Goal: Information Seeking & Learning: Learn about a topic

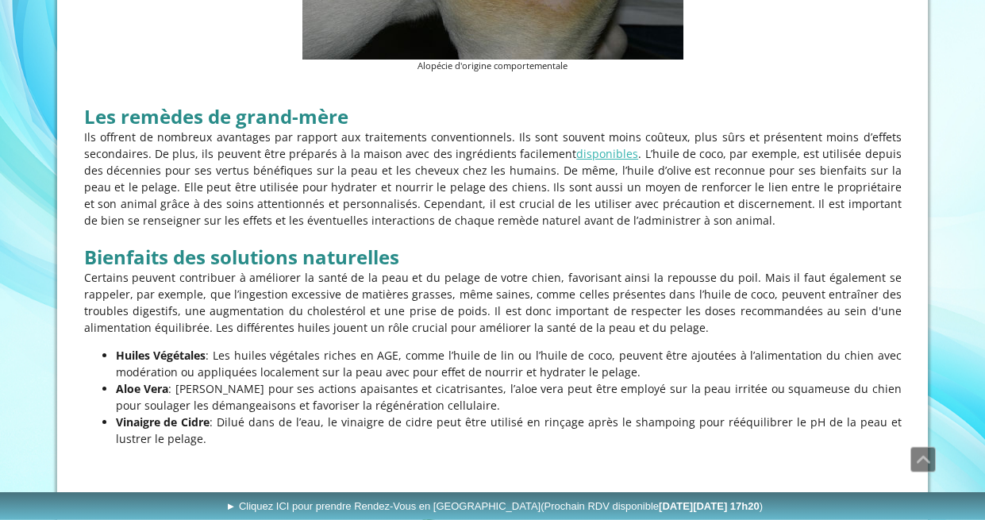
scroll to position [2570, 0]
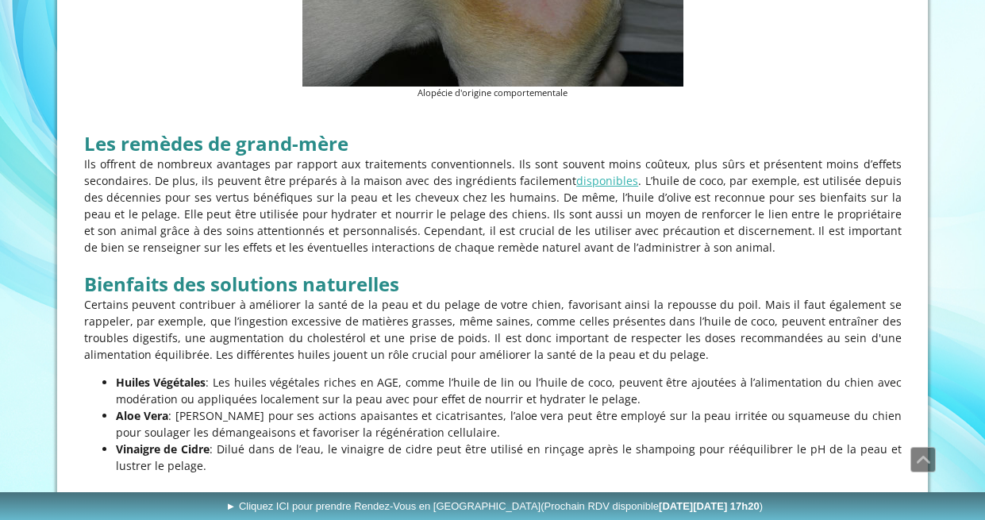
click at [634, 157] on p "Ils offrent de nombreux avantages par rapport aux traitements conventionnels. I…" at bounding box center [492, 206] width 817 height 100
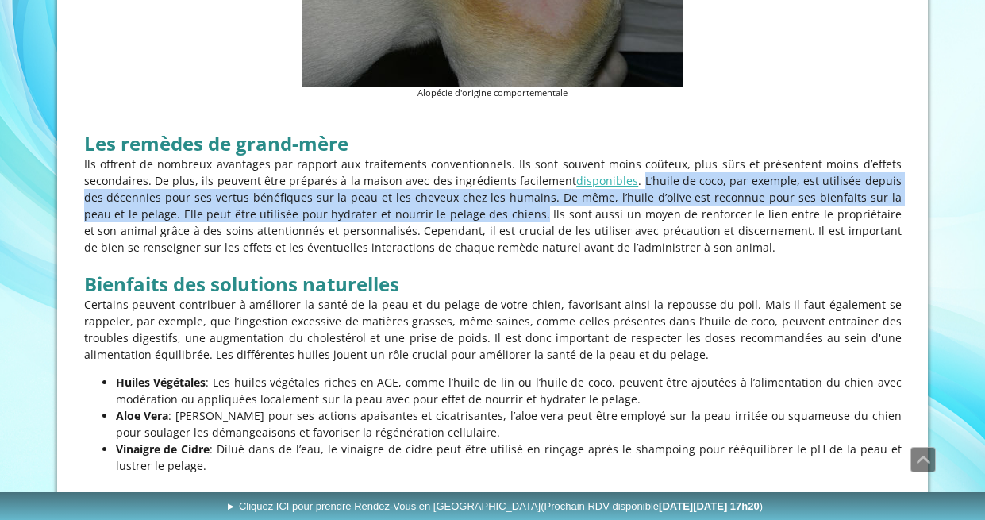
drag, startPoint x: 629, startPoint y: 153, endPoint x: 483, endPoint y: 190, distance: 150.0
click at [483, 190] on p "Ils offrent de nombreux avantages par rapport aux traitements conventionnels. I…" at bounding box center [492, 206] width 817 height 100
copy p "L’huile de coco, par exemple, est utilisée depuis des décennies pour ses vertus…"
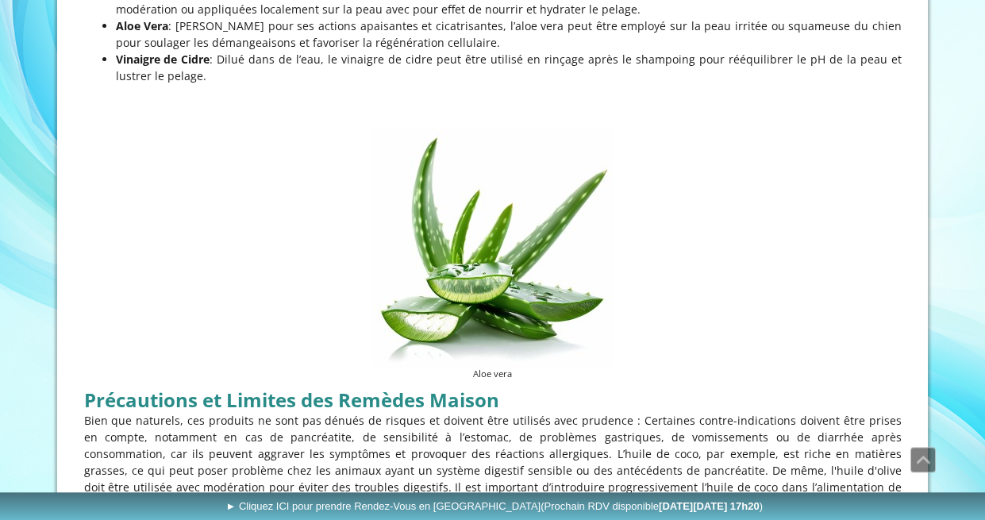
scroll to position [2732, 0]
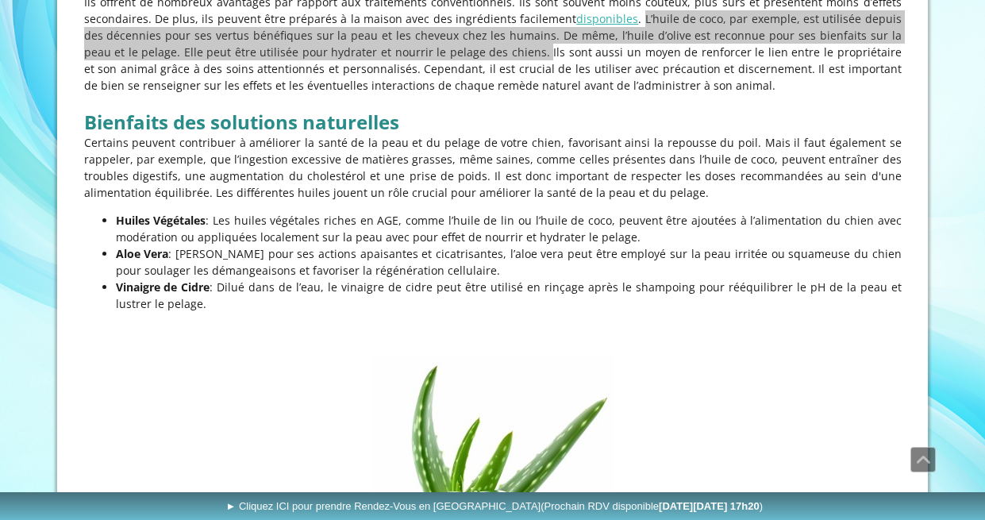
click at [109, 387] on figure "Aloe vera" at bounding box center [492, 482] width 817 height 254
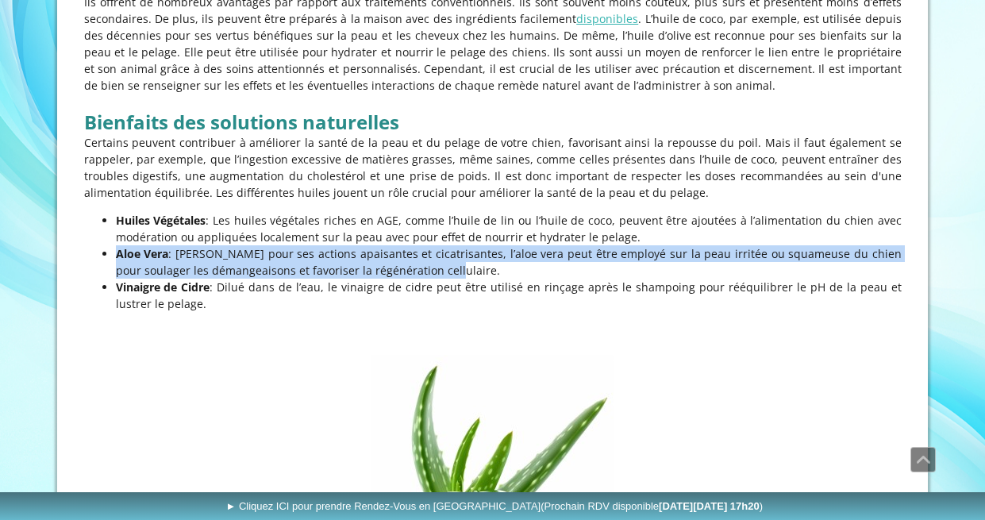
drag, startPoint x: 411, startPoint y: 244, endPoint x: 115, endPoint y: 230, distance: 296.4
click at [116, 245] on li "[PERSON_NAME] : Connu pour ses actions apaisantes et cicatrisantes, l’aloe vera…" at bounding box center [509, 261] width 786 height 33
copy p "[PERSON_NAME] : Connu pour ses actions apaisantes et cicatrisantes, l’aloe vera…"
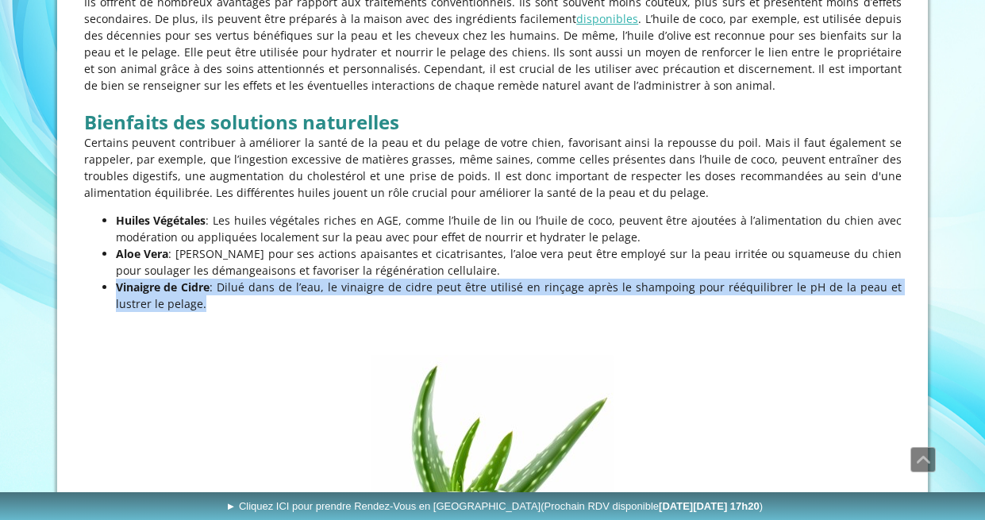
drag, startPoint x: 117, startPoint y: 258, endPoint x: 160, endPoint y: 279, distance: 47.9
click at [160, 279] on p "Vinaigre de Cidre : Dilué dans de l’eau, le vinaigre de cidre peut être utilisé…" at bounding box center [509, 295] width 786 height 33
copy p "Vinaigre de Cidre : Dilué dans de l’eau, le vinaigre de cidre peut être utilisé…"
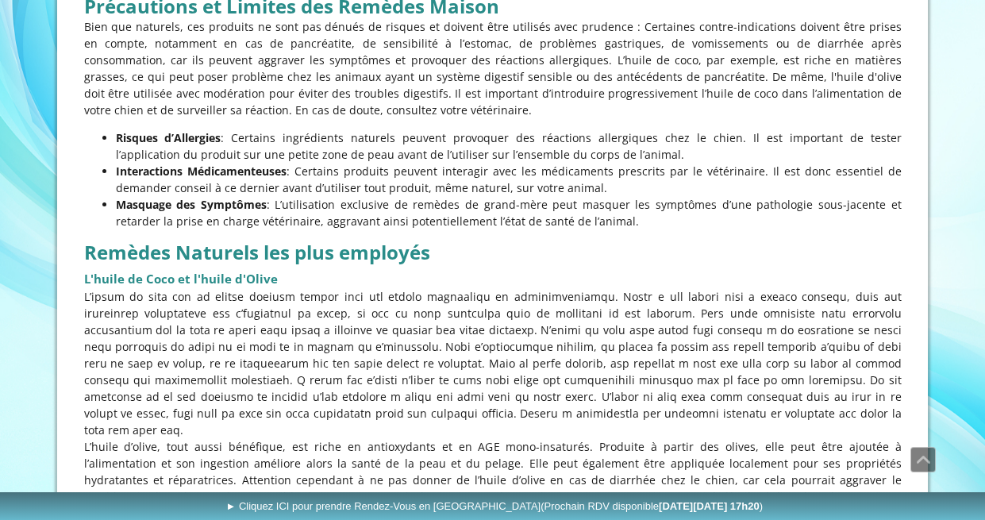
scroll to position [3380, 0]
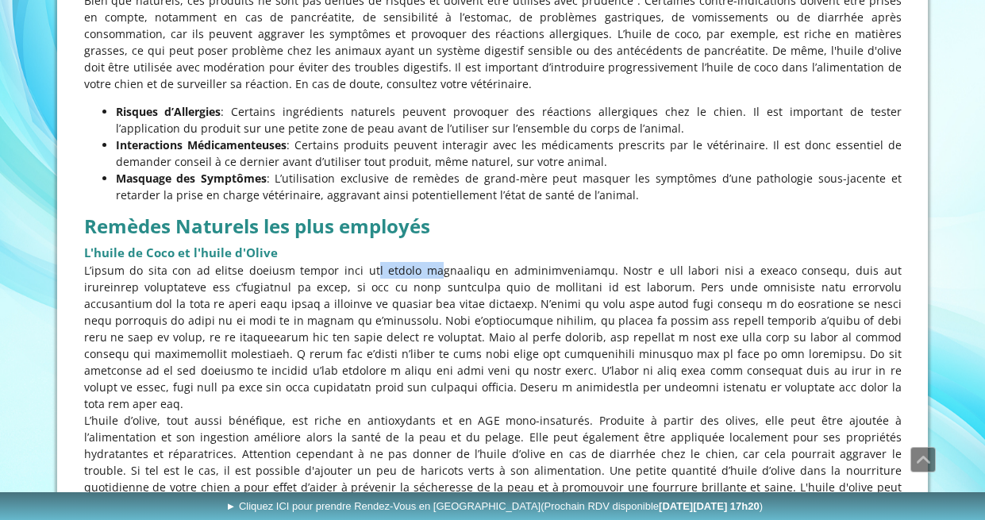
click at [398, 262] on p at bounding box center [492, 337] width 817 height 150
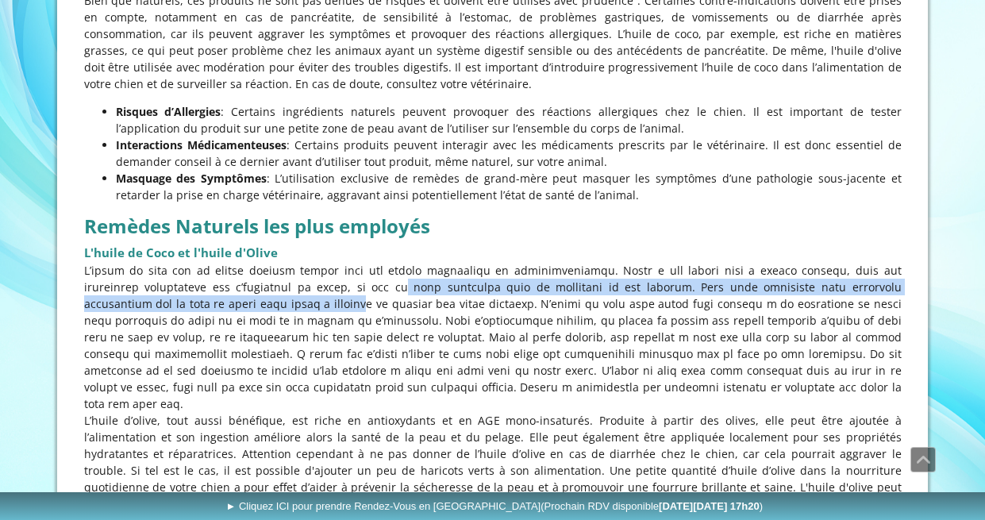
drag, startPoint x: 197, startPoint y: 273, endPoint x: 302, endPoint y: 261, distance: 106.2
click at [302, 262] on p at bounding box center [492, 337] width 817 height 150
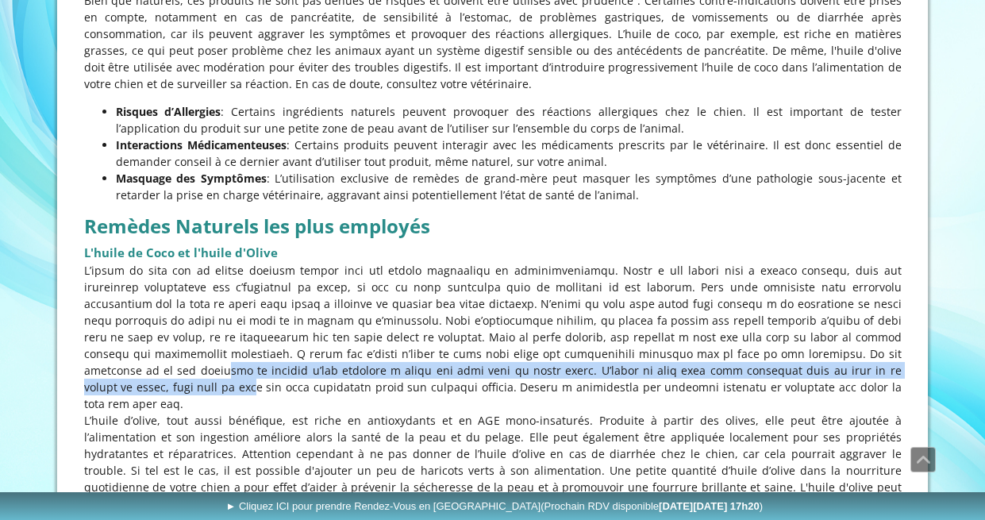
drag, startPoint x: 642, startPoint y: 332, endPoint x: 651, endPoint y: 343, distance: 14.1
click at [651, 343] on p at bounding box center [492, 337] width 817 height 150
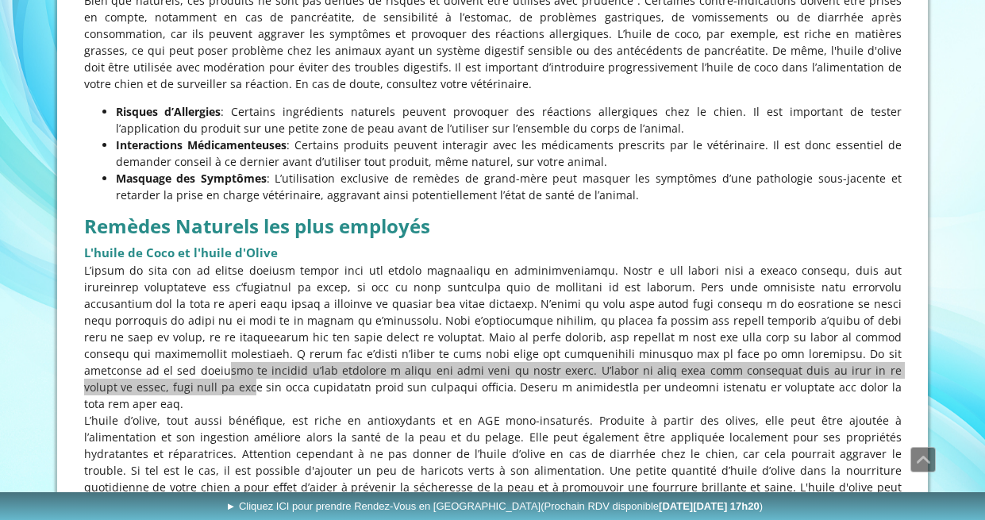
scroll to position [3460, 0]
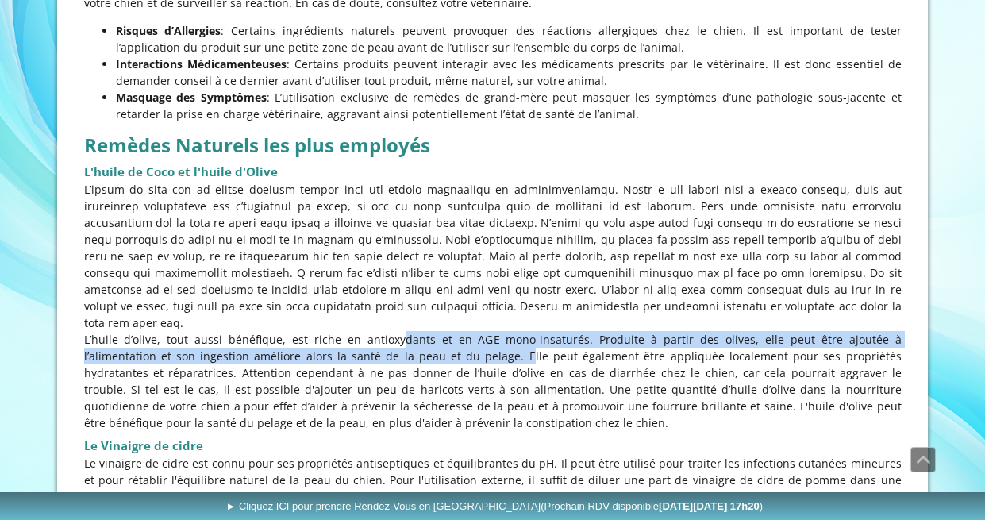
drag, startPoint x: 371, startPoint y: 306, endPoint x: 388, endPoint y: 310, distance: 17.3
click at [388, 331] on p "L’huile d’olive, tout aussi bénéfique, est riche en antioxydants et en AGE mono…" at bounding box center [492, 381] width 817 height 100
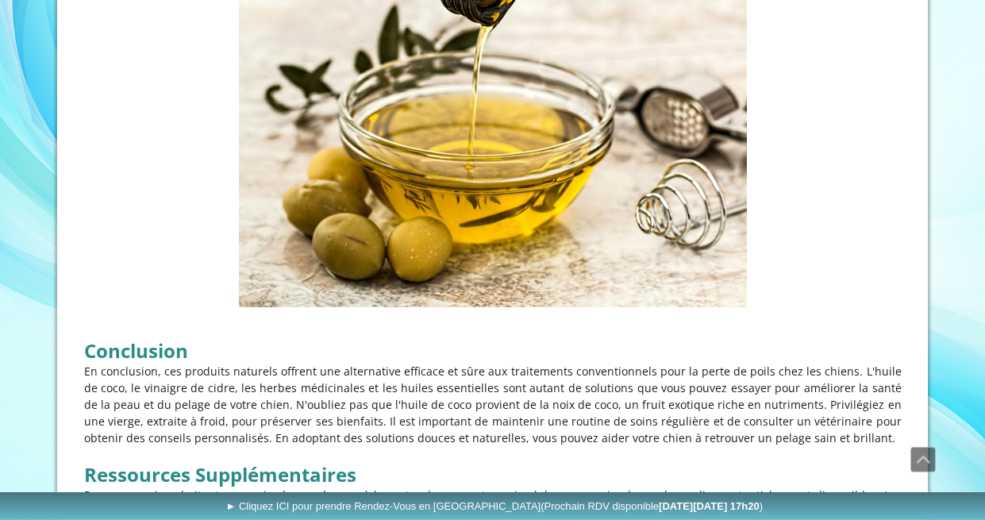
scroll to position [4351, 0]
